Goal: Transaction & Acquisition: Obtain resource

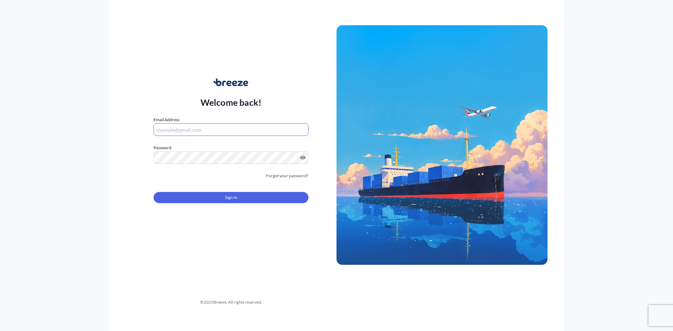
click at [210, 132] on input "Email Address" at bounding box center [230, 129] width 155 height 13
type input "[EMAIL_ADDRESS][DOMAIN_NAME]"
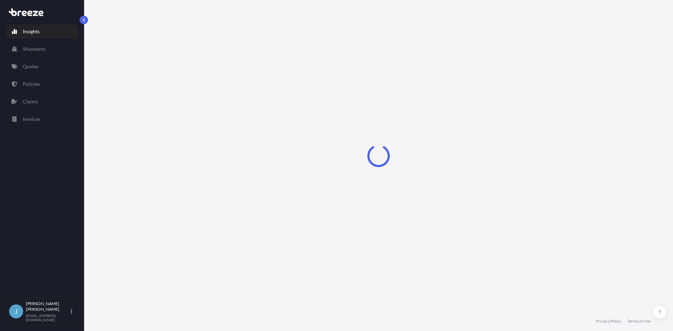
select select "2025"
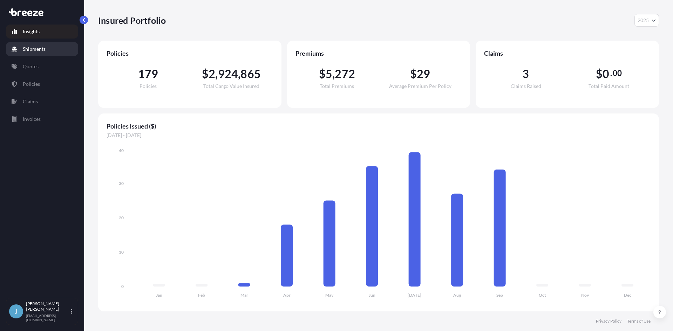
click at [39, 49] on p "Shipments" at bounding box center [34, 49] width 23 height 7
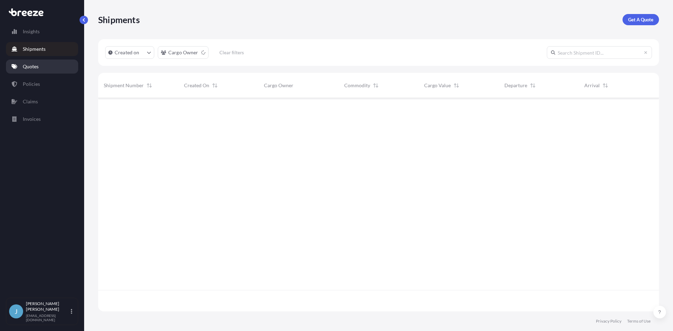
scroll to position [233, 555]
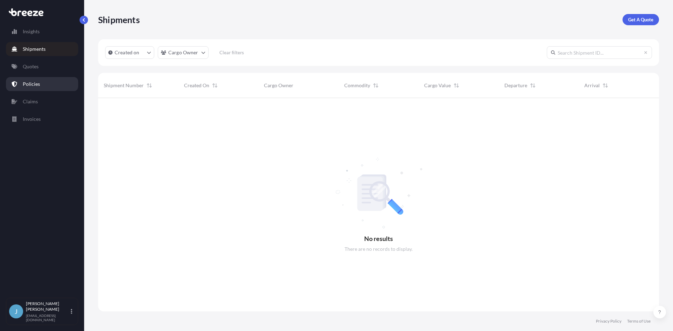
click at [41, 81] on link "Policies" at bounding box center [42, 84] width 72 height 14
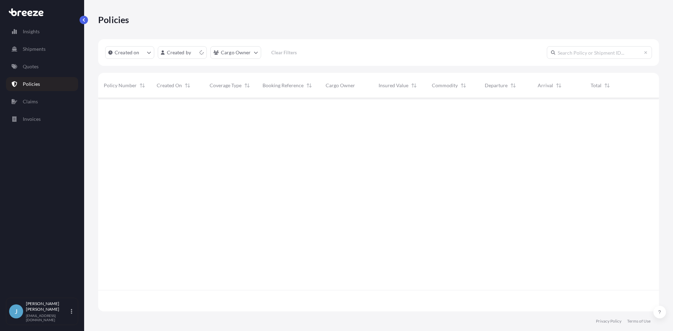
scroll to position [212, 555]
click at [41, 65] on link "Quotes" at bounding box center [42, 67] width 72 height 14
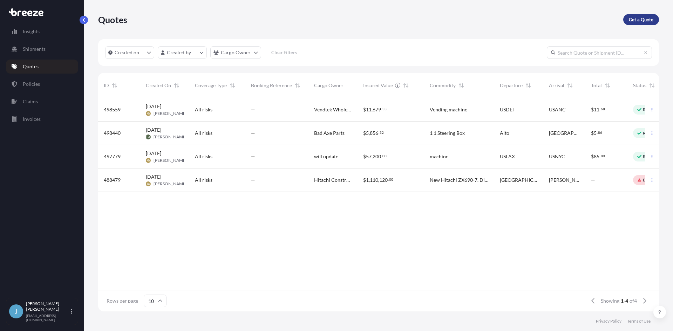
click at [632, 19] on p "Get a Quote" at bounding box center [641, 19] width 25 height 7
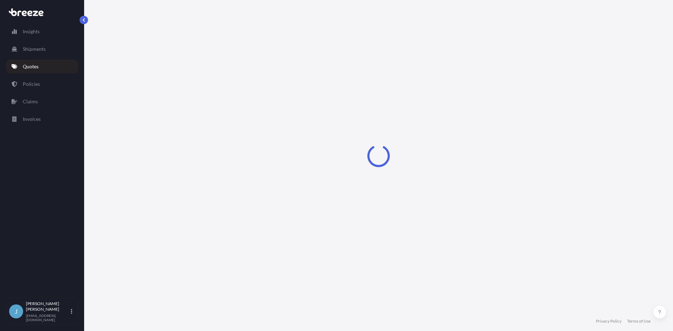
select select "Sea"
select select "1"
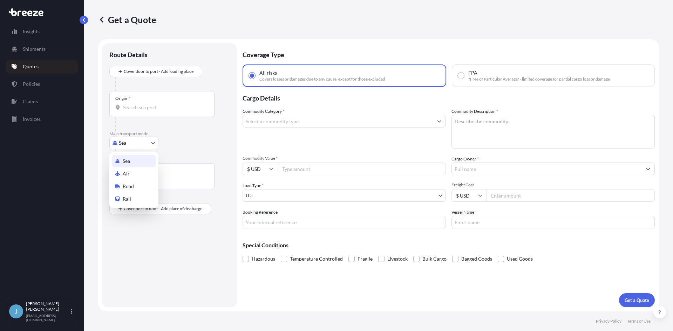
click at [121, 147] on body "Insights Shipments Quotes Policies Claims Invoices J [PERSON_NAME] [EMAIL_ADDRE…" at bounding box center [336, 165] width 673 height 331
click at [131, 185] on span "Road" at bounding box center [128, 186] width 11 height 7
select select "Road"
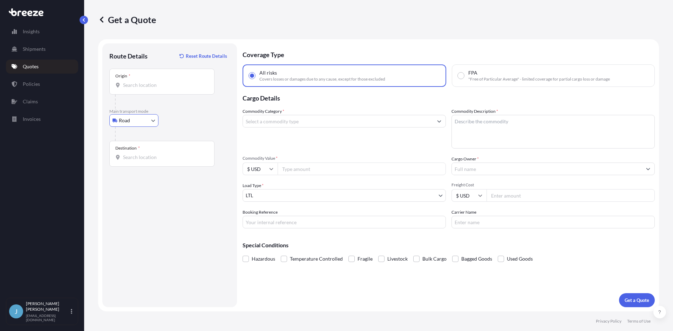
click at [294, 123] on input "Commodity Category *" at bounding box center [338, 121] width 190 height 13
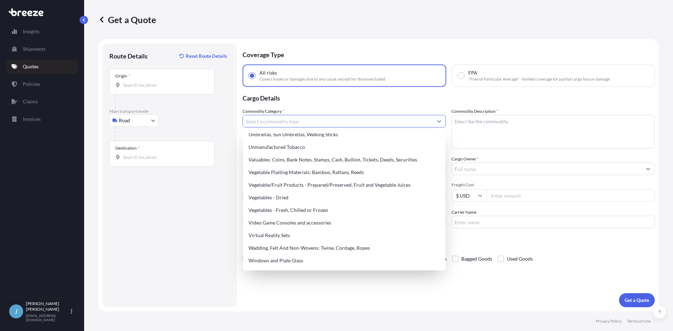
scroll to position [1694, 0]
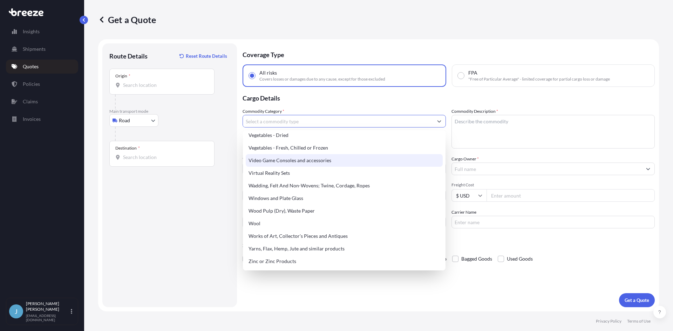
type input "Vegetables - Fresh, Chilled or Frozen"
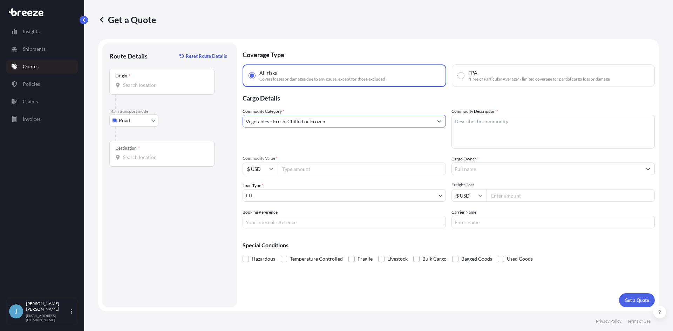
click at [377, 127] on input "Vegetables - Fresh, Chilled or Frozen" at bounding box center [338, 121] width 190 height 13
click at [351, 124] on input "Vegetables - Fresh, Chilled or Frozen" at bounding box center [338, 121] width 190 height 13
click at [438, 124] on button "Show suggestions" at bounding box center [439, 121] width 13 height 13
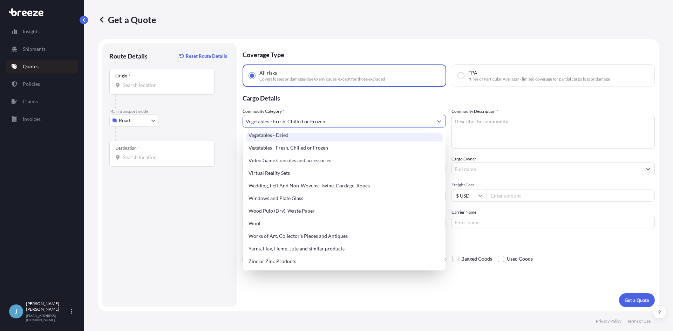
click at [257, 107] on body "Insights Shipments Quotes Policies Claims Invoices J [PERSON_NAME] [EMAIL_ADDRE…" at bounding box center [336, 165] width 673 height 331
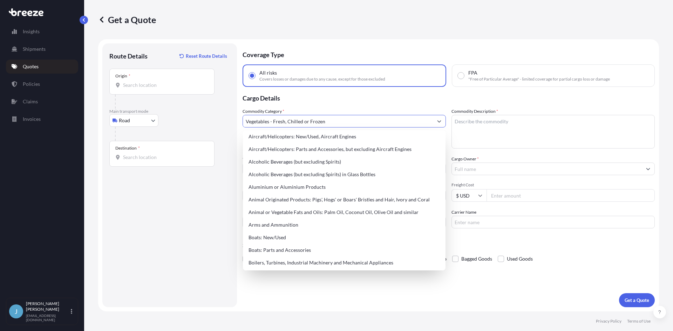
scroll to position [0, 0]
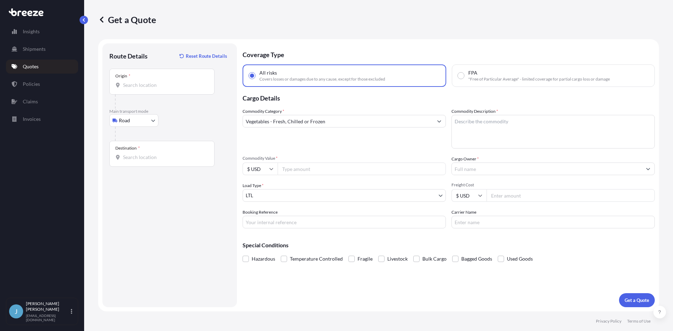
click at [438, 118] on button "Show suggestions" at bounding box center [439, 121] width 13 height 13
click at [439, 121] on icon "Show suggestions" at bounding box center [439, 121] width 4 height 4
click at [289, 120] on input "Vegetables - Fresh, Chilled or Frozen" at bounding box center [338, 121] width 190 height 13
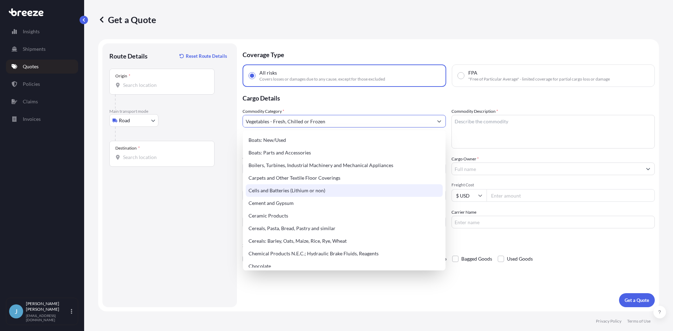
scroll to position [105, 0]
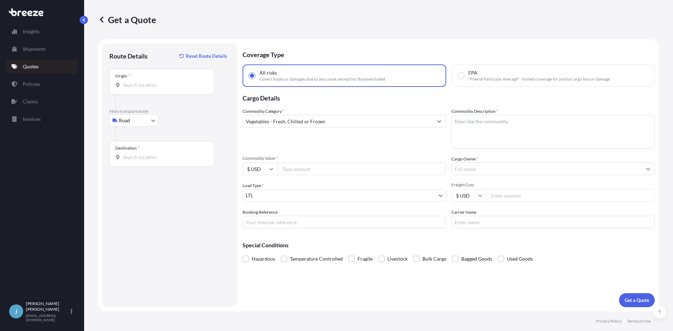
click at [311, 123] on input "Vegetables - Fresh, Chilled or Frozen" at bounding box center [338, 121] width 190 height 13
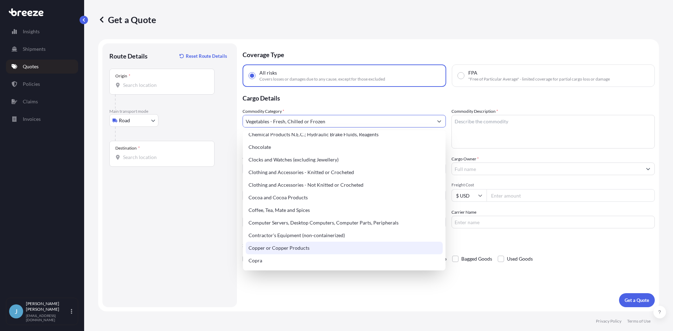
scroll to position [224, 0]
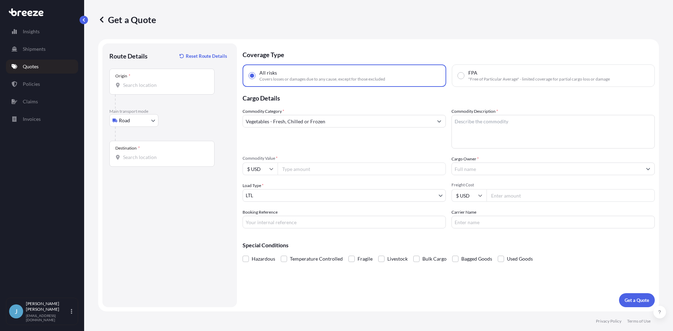
click at [325, 124] on input "Vegetables - Fresh, Chilled or Frozen" at bounding box center [338, 121] width 190 height 13
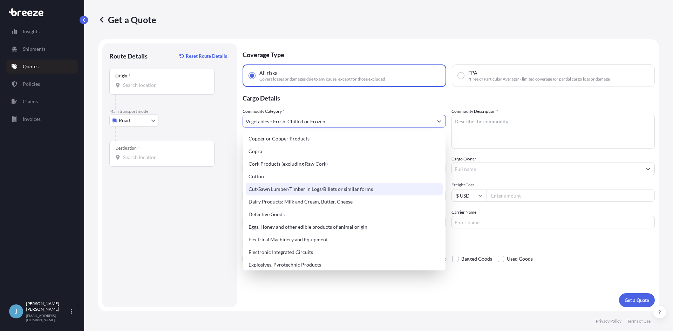
scroll to position [350, 0]
